Goal: Transaction & Acquisition: Purchase product/service

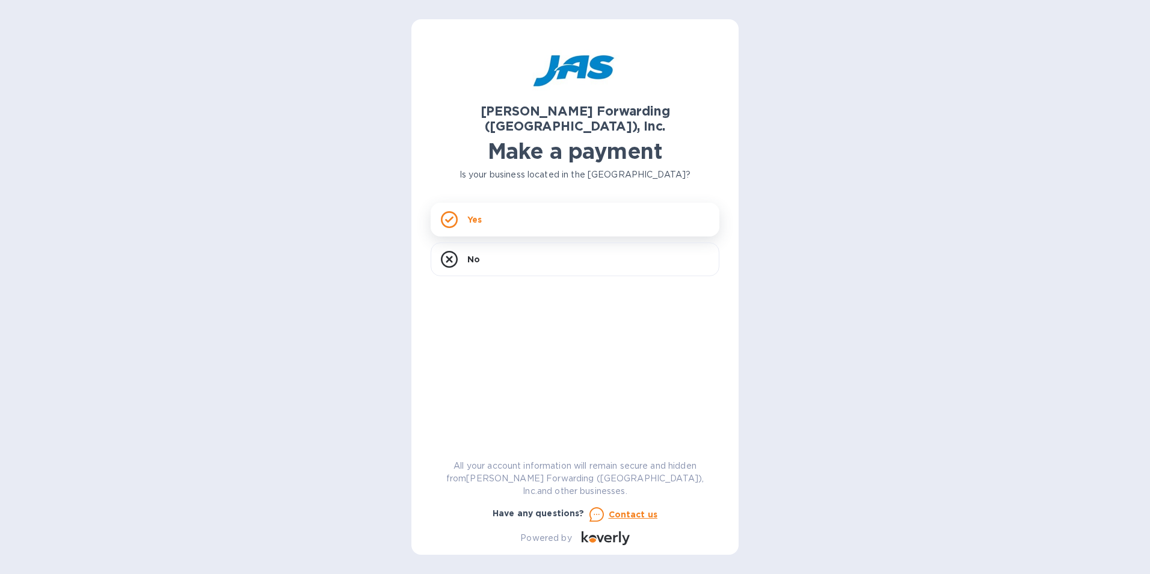
click at [450, 216] on icon at bounding box center [449, 219] width 8 height 7
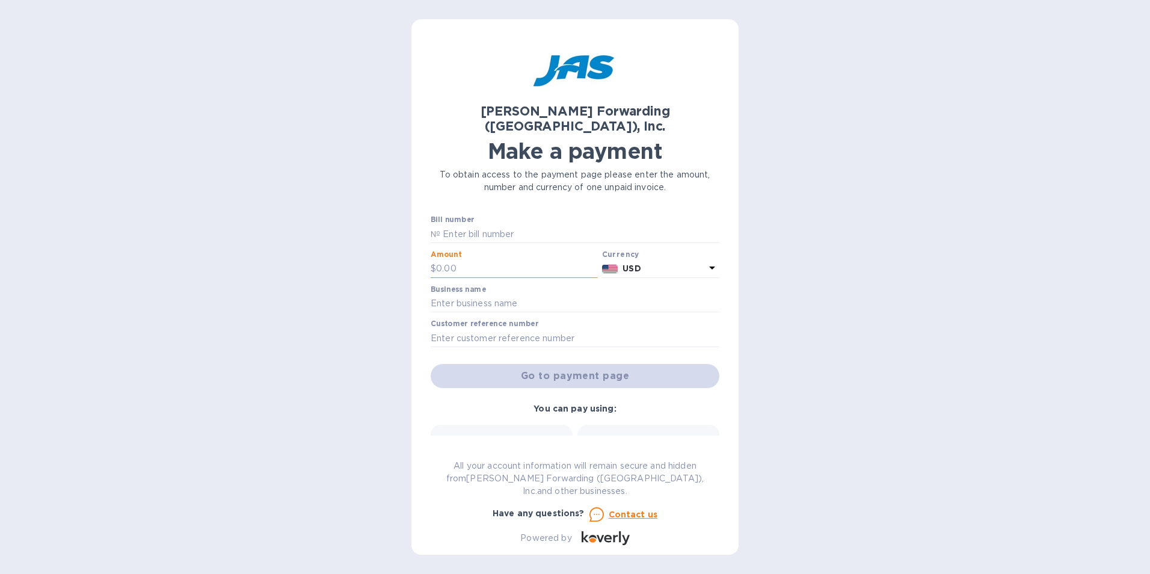
drag, startPoint x: 470, startPoint y: 254, endPoint x: 441, endPoint y: 253, distance: 28.3
click at [441, 260] on input "text" at bounding box center [516, 269] width 161 height 18
paste input "6,265.50"
type input "6,265.50"
type input "WEG ELECTRIC CORPORATION"
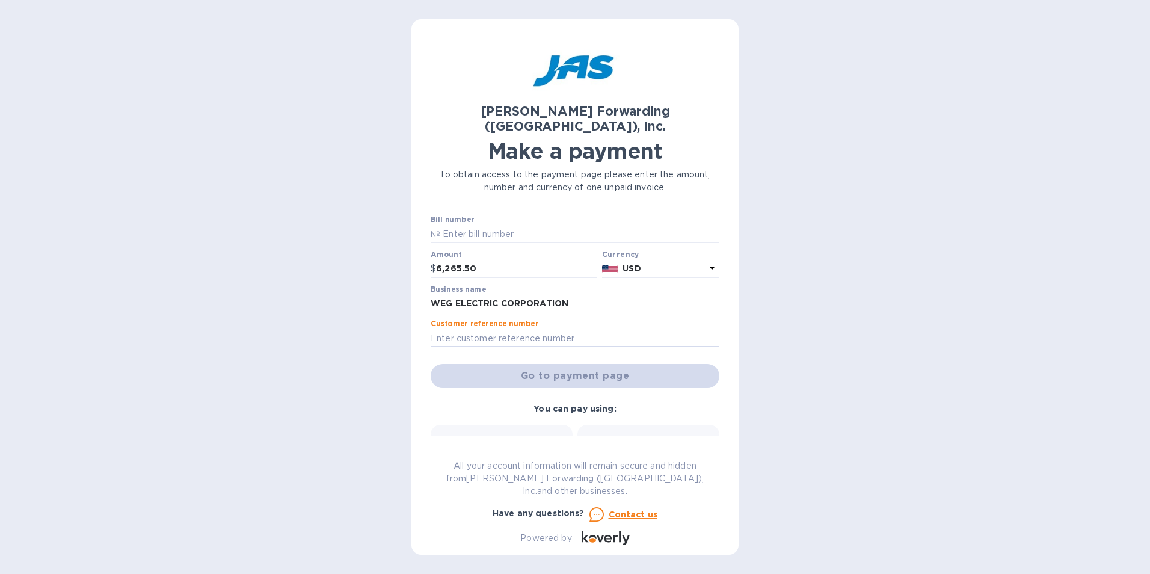
paste input "PR7503410461"
type input "PR7503410461"
click at [643, 453] on b "Credit card" at bounding box center [648, 458] width 51 height 10
click at [583, 361] on div "Go to payment page" at bounding box center [574, 375] width 293 height 29
drag, startPoint x: 517, startPoint y: 324, endPoint x: 428, endPoint y: 313, distance: 89.6
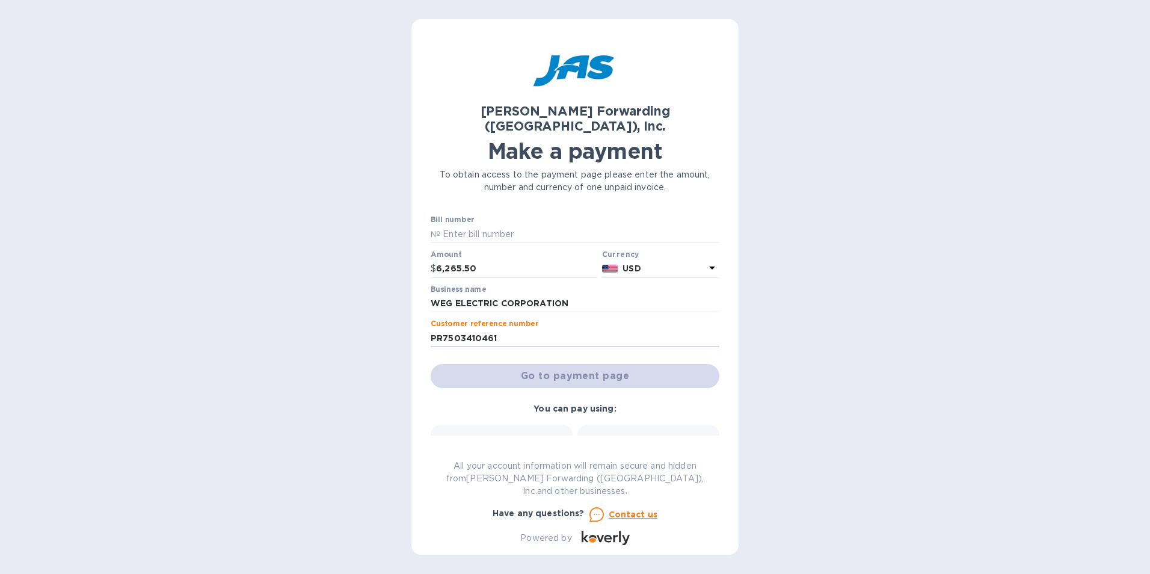
click at [428, 313] on div "[PERSON_NAME] Forwarding ([GEOGRAPHIC_DATA]), Inc. Make a payment To obtain acc…" at bounding box center [574, 286] width 327 height 535
click at [553, 361] on div "Go to payment page" at bounding box center [574, 375] width 293 height 29
drag, startPoint x: 553, startPoint y: 359, endPoint x: 625, endPoint y: 357, distance: 72.8
click at [625, 361] on div "Go to payment page" at bounding box center [574, 375] width 293 height 29
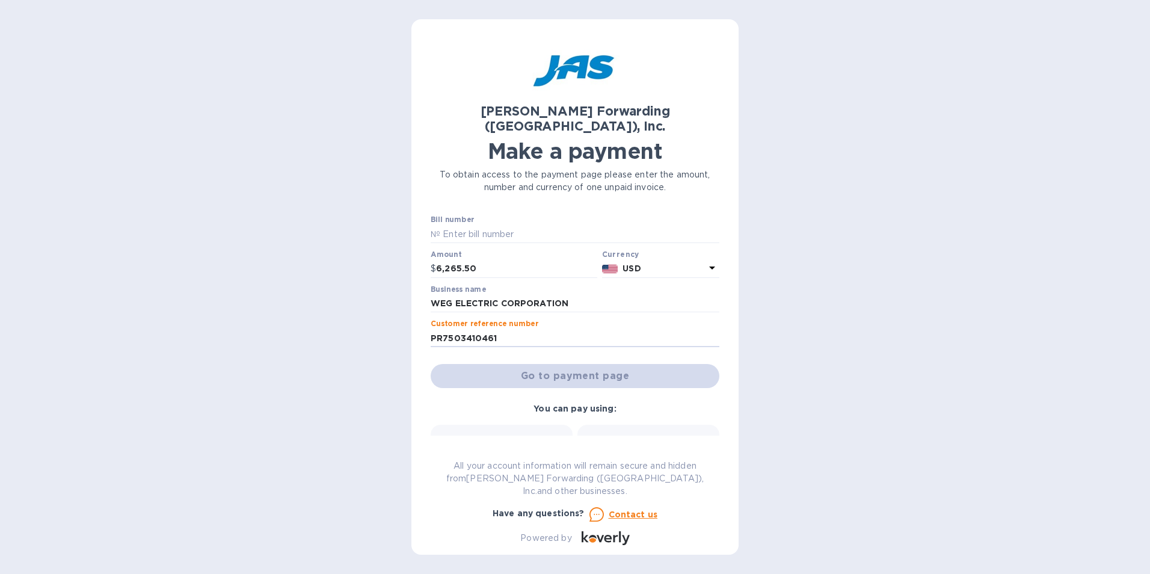
drag, startPoint x: 505, startPoint y: 322, endPoint x: 417, endPoint y: 319, distance: 88.4
click at [417, 319] on div "[PERSON_NAME] Forwarding ([GEOGRAPHIC_DATA]), Inc. Make a payment To obtain acc…" at bounding box center [574, 286] width 327 height 535
paste input "S509038743"
type input "S509038743"
click at [530, 366] on div "Go to payment page" at bounding box center [574, 375] width 293 height 29
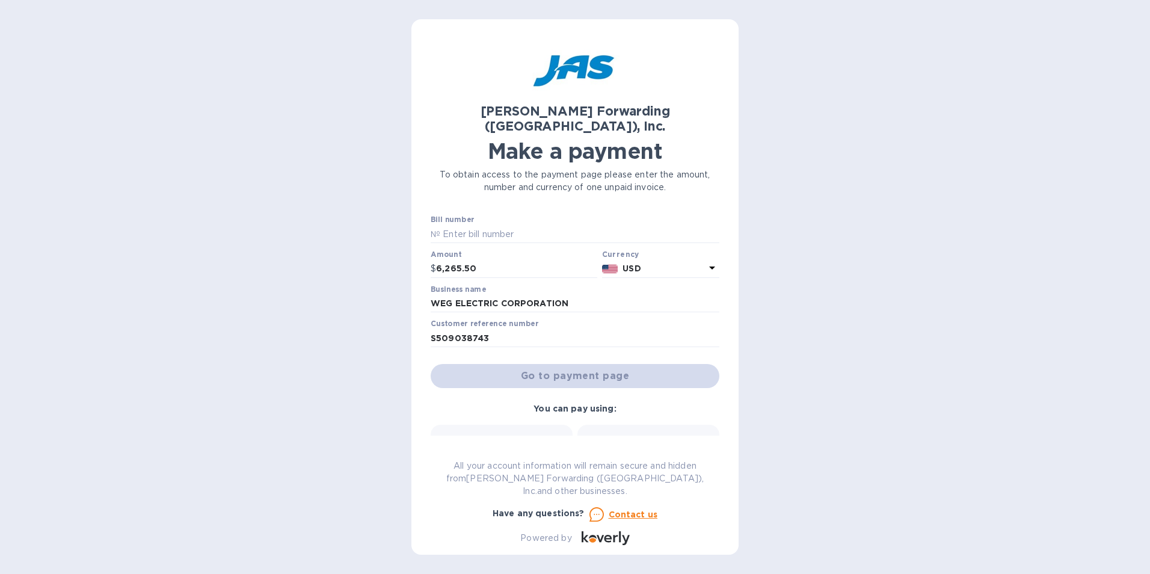
click at [648, 453] on b "Credit card" at bounding box center [648, 458] width 51 height 10
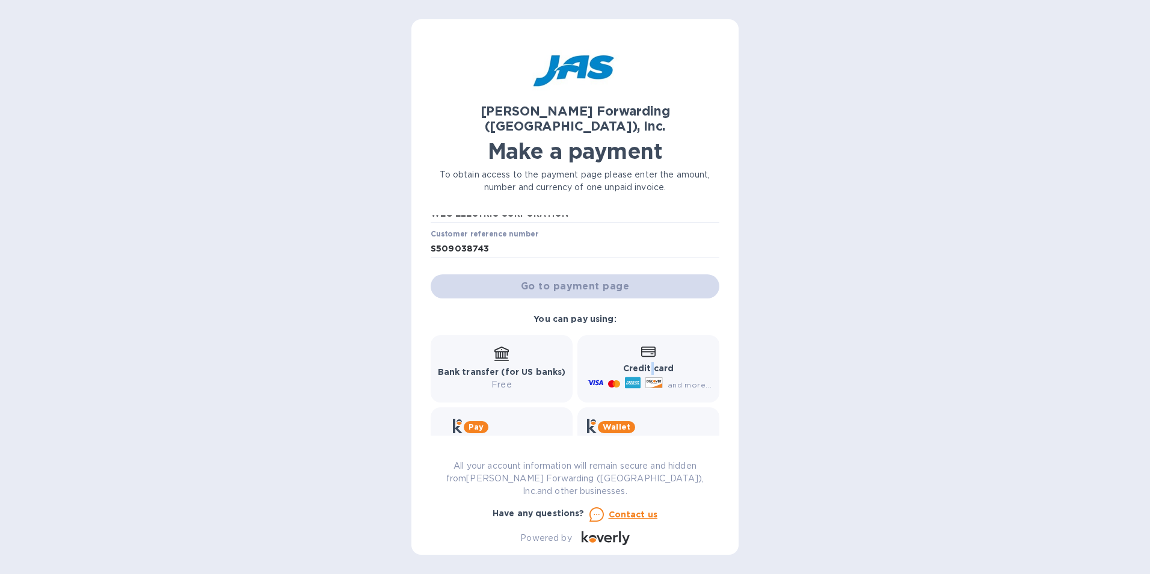
scroll to position [59, 0]
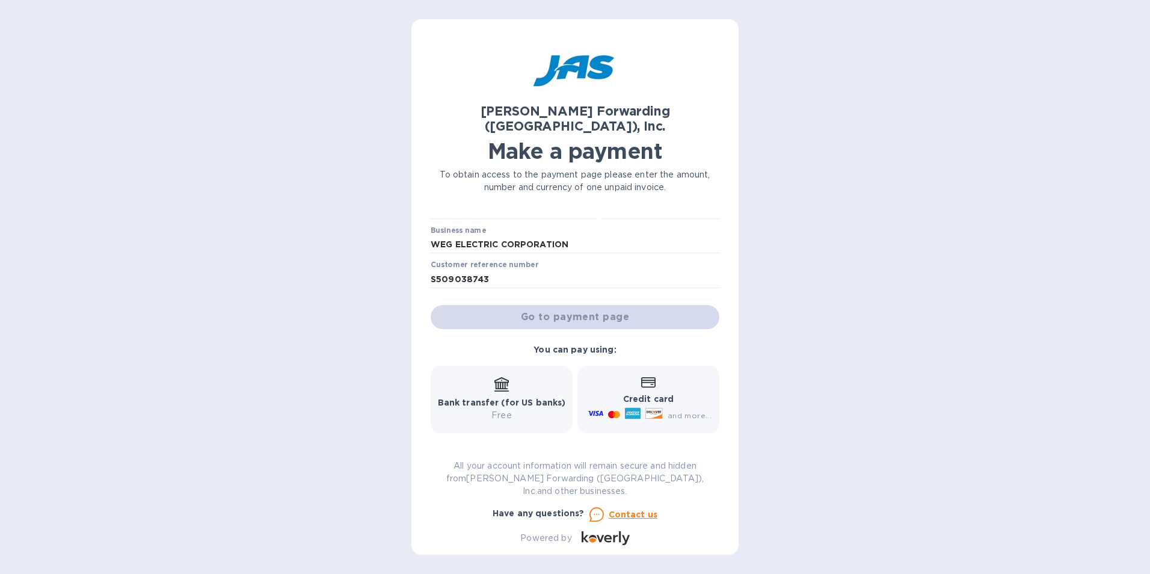
click at [654, 394] on b "Credit card" at bounding box center [648, 399] width 51 height 10
click at [569, 302] on div "Go to payment page" at bounding box center [574, 316] width 293 height 29
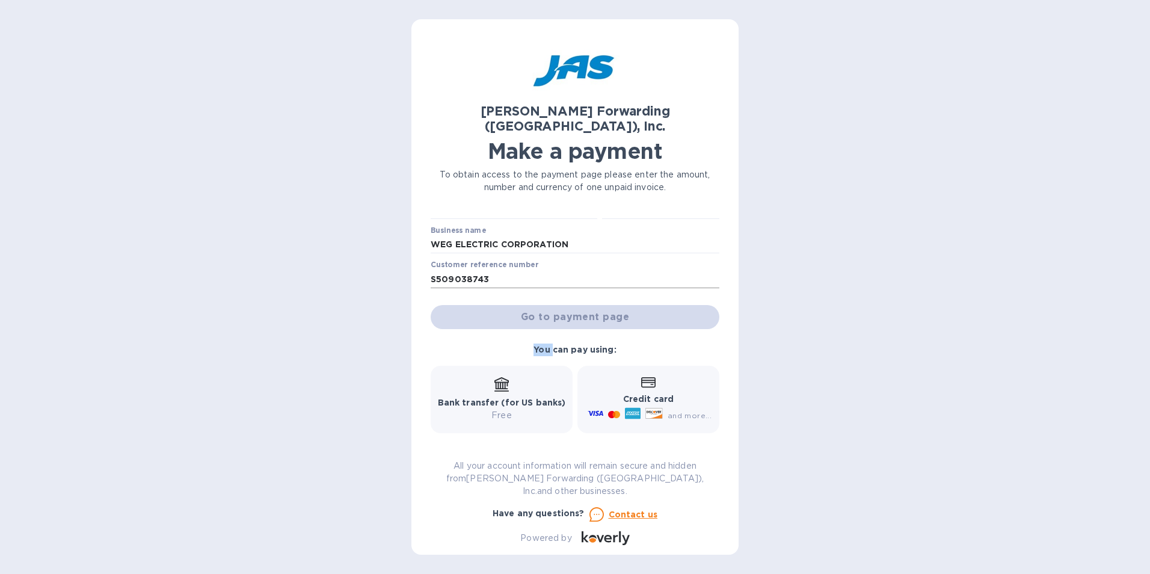
drag, startPoint x: 569, startPoint y: 301, endPoint x: 500, endPoint y: 259, distance: 80.4
click at [508, 270] on input "S509038743" at bounding box center [575, 279] width 289 height 18
drag, startPoint x: 500, startPoint y: 259, endPoint x: 418, endPoint y: 257, distance: 82.4
click at [418, 257] on div "[PERSON_NAME] Forwarding ([GEOGRAPHIC_DATA]), Inc. Make a payment To obtain acc…" at bounding box center [574, 286] width 327 height 535
paste input "WEGELEDGA"
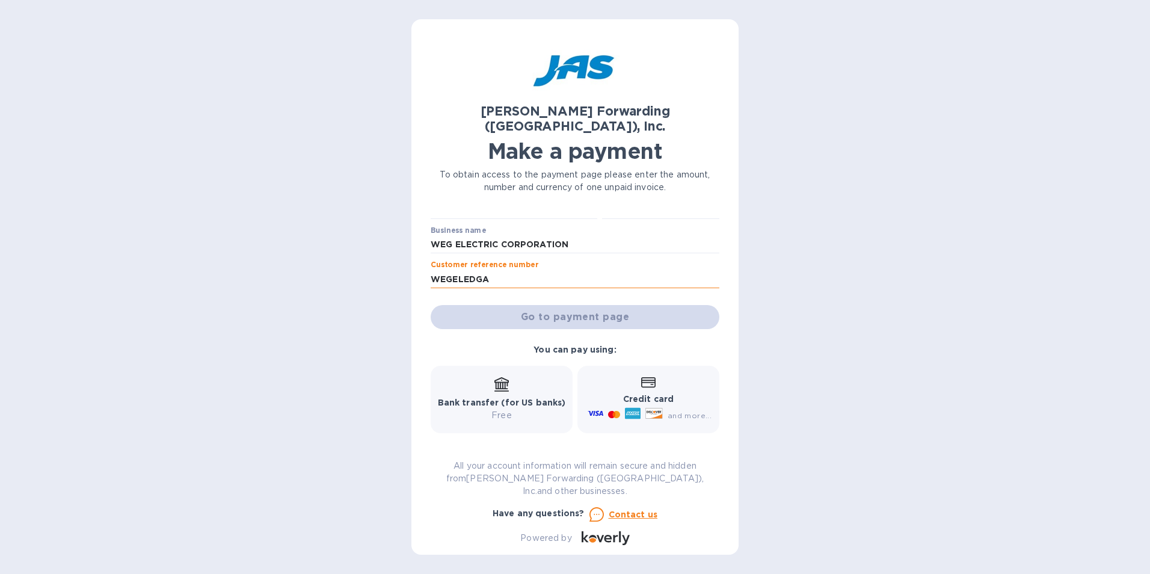
type input "WEGELEDGA"
click at [536, 302] on div "Go to payment page" at bounding box center [574, 316] width 293 height 29
drag, startPoint x: 536, startPoint y: 301, endPoint x: 655, endPoint y: 386, distance: 145.7
click at [655, 394] on b "Credit card" at bounding box center [648, 399] width 51 height 10
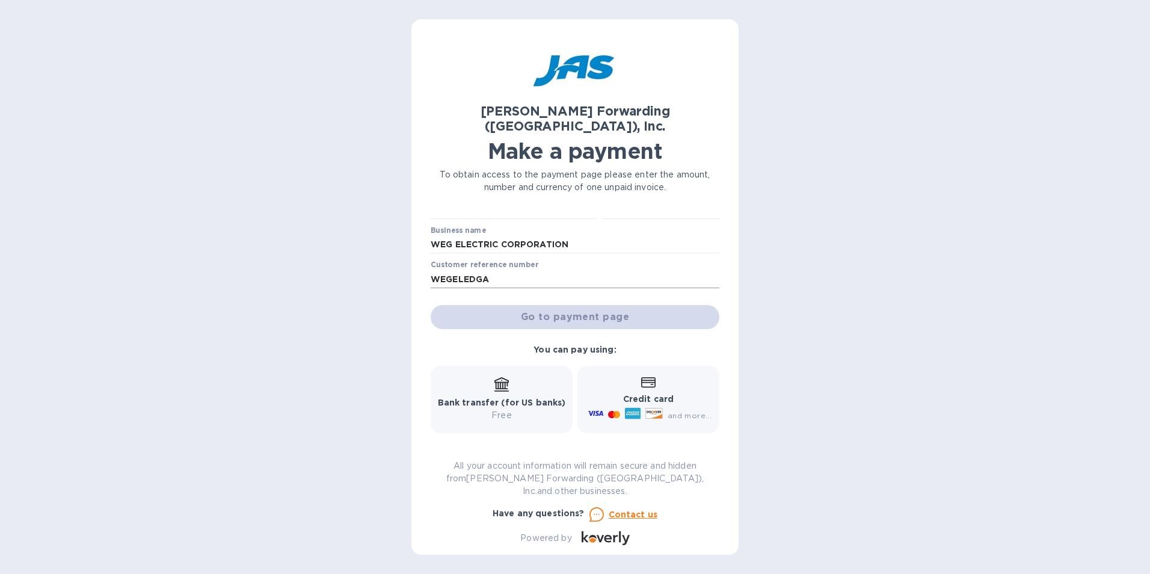
click at [514, 270] on input "WEGELEDGA" at bounding box center [575, 279] width 289 height 18
drag, startPoint x: 482, startPoint y: 266, endPoint x: 416, endPoint y: 259, distance: 65.9
click at [416, 259] on div "[PERSON_NAME] Forwarding ([GEOGRAPHIC_DATA]), Inc. Make a payment To obtain acc…" at bounding box center [574, 286] width 327 height 535
paste input "ID136408"
type input "ID136408"
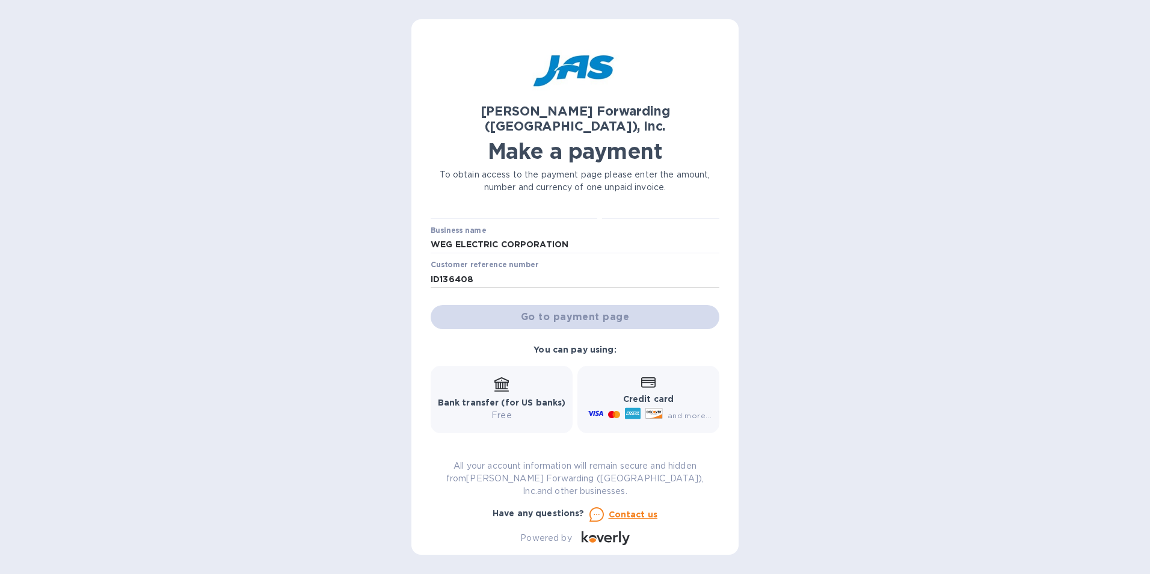
scroll to position [0, 0]
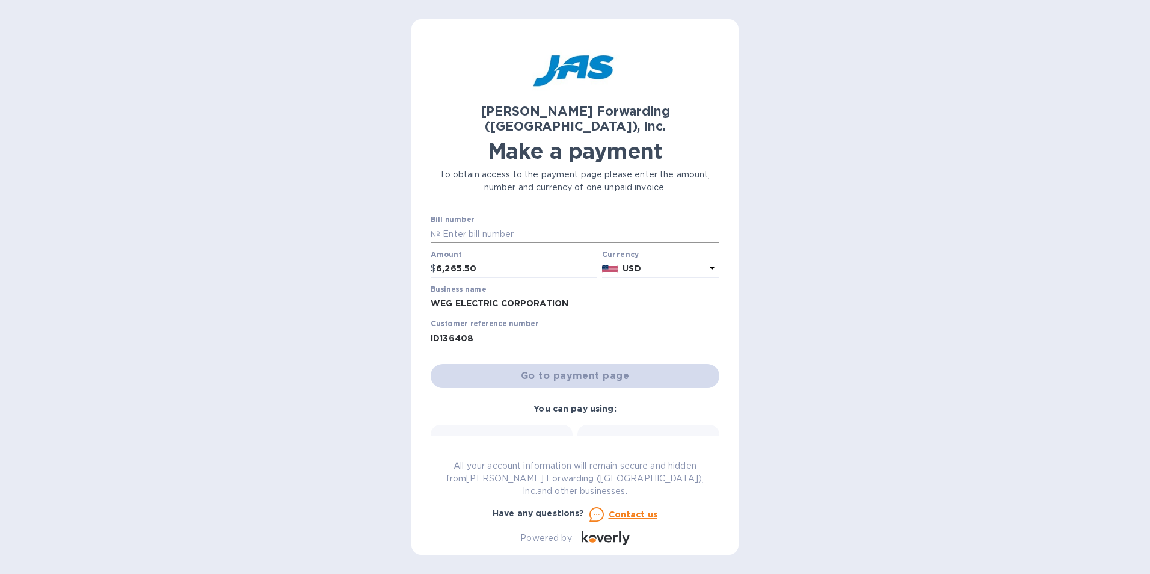
click at [476, 225] on input "text" at bounding box center [579, 234] width 279 height 18
drag, startPoint x: 474, startPoint y: 317, endPoint x: 390, endPoint y: 321, distance: 84.3
click at [390, 321] on div "[PERSON_NAME] Forwarding ([GEOGRAPHIC_DATA]), Inc. Make a payment To obtain acc…" at bounding box center [575, 287] width 1150 height 574
click at [498, 225] on input "text" at bounding box center [579, 234] width 279 height 18
paste input "SSZ1669443"
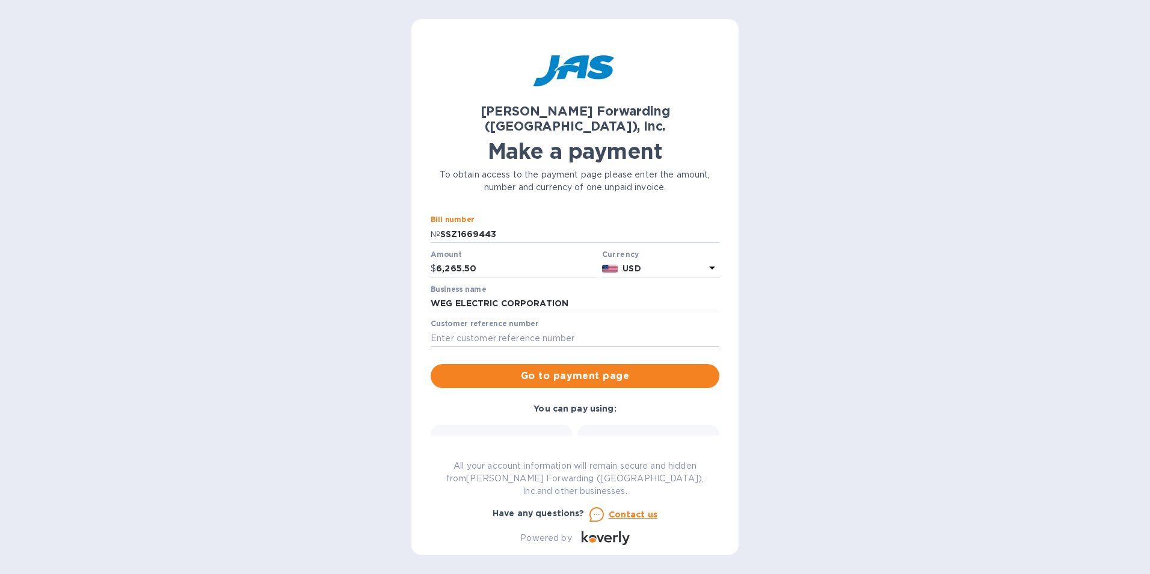
type input "SSZ1669443"
click at [489, 329] on input "text" at bounding box center [575, 338] width 289 height 18
paste input "SSZ1669443"
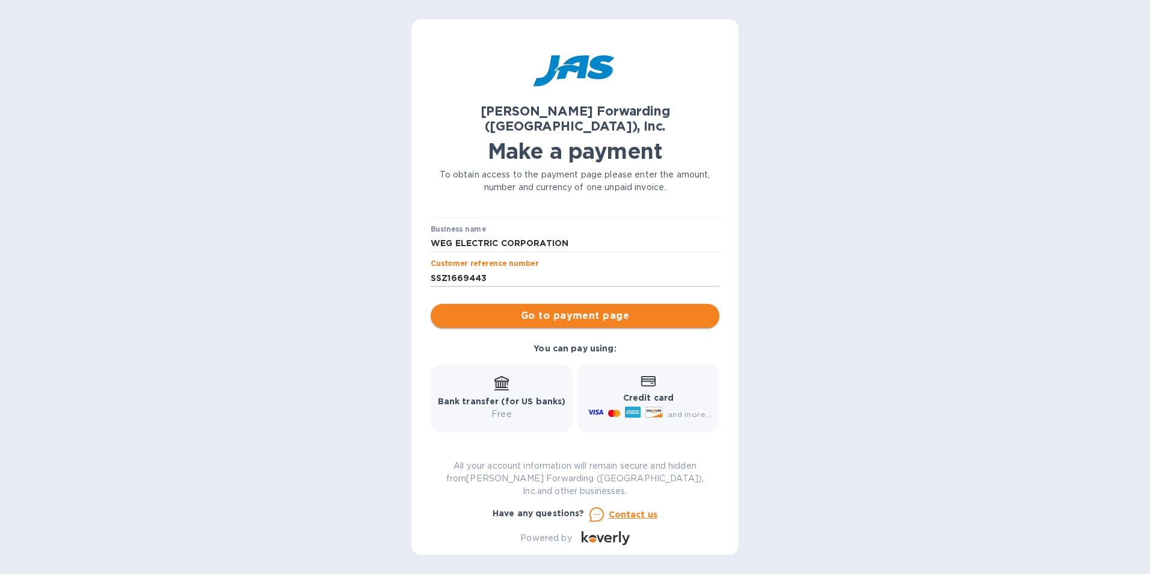
type input "SSZ1669443"
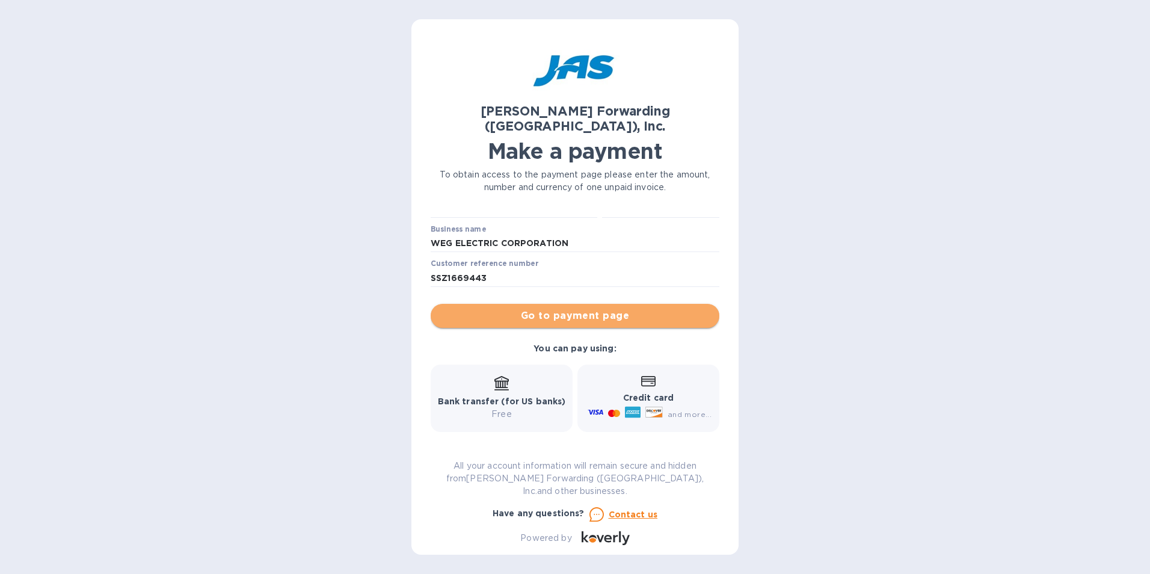
click at [590, 308] on span "Go to payment page" at bounding box center [574, 315] width 269 height 14
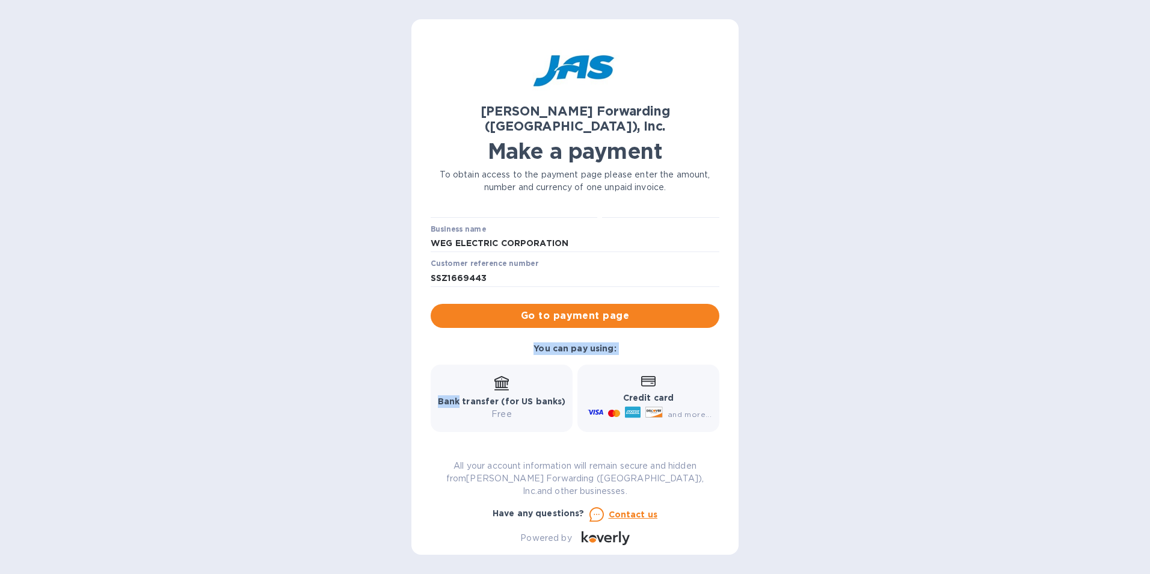
drag, startPoint x: 590, startPoint y: 297, endPoint x: 254, endPoint y: 387, distance: 348.0
click at [254, 387] on div "[PERSON_NAME] Forwarding ([GEOGRAPHIC_DATA]), Inc. Make a payment To obtain acc…" at bounding box center [575, 287] width 1150 height 574
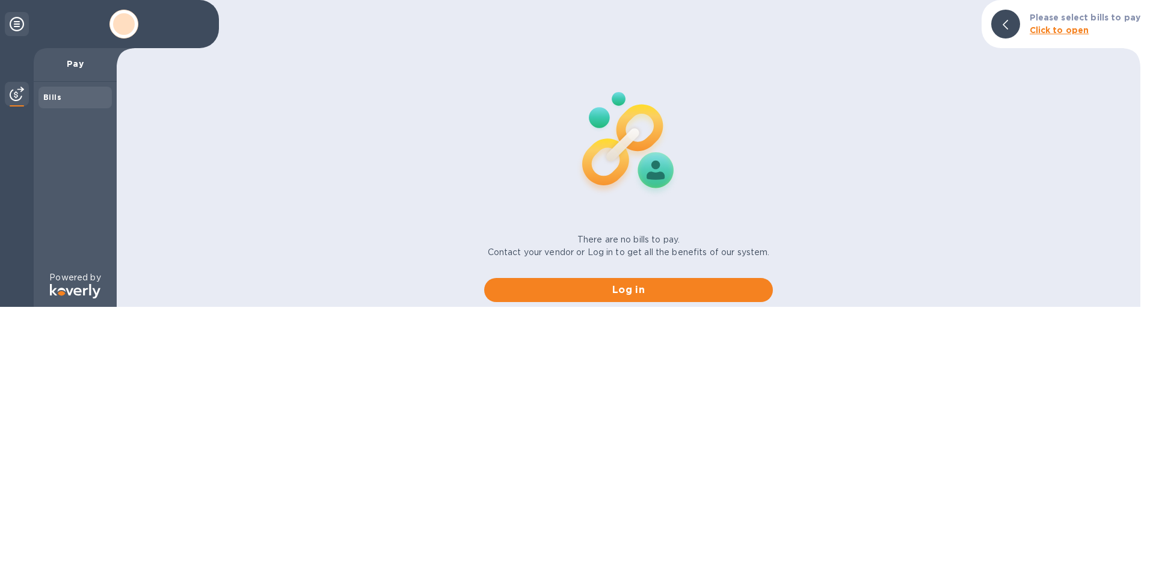
click at [505, 262] on html "Pay Bills Powered by Please select bills to pay Click to open There are no bill…" at bounding box center [575, 153] width 1150 height 307
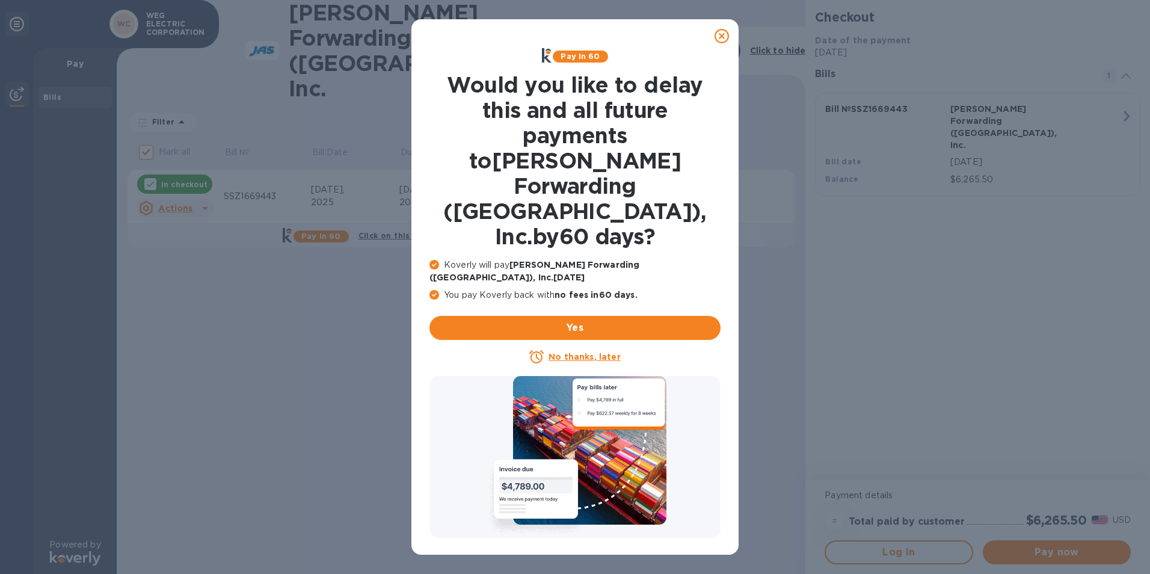
click at [716, 37] on icon at bounding box center [721, 36] width 14 height 14
